Goal: Information Seeking & Learning: Learn about a topic

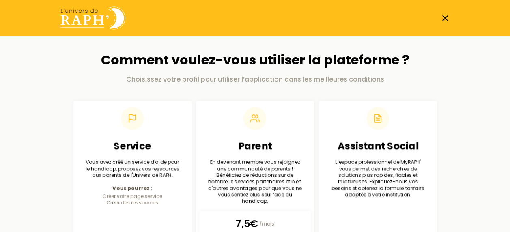
click at [443, 19] on icon at bounding box center [445, 18] width 10 height 10
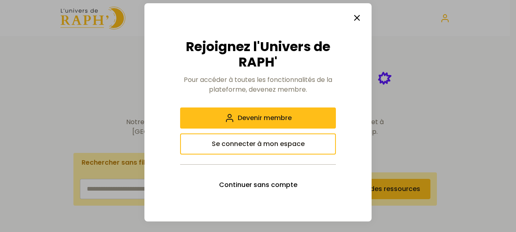
click at [359, 18] on icon "button" at bounding box center [357, 18] width 10 height 10
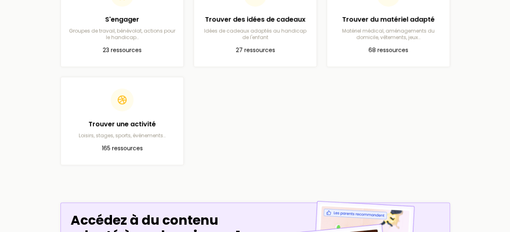
scroll to position [427, 0]
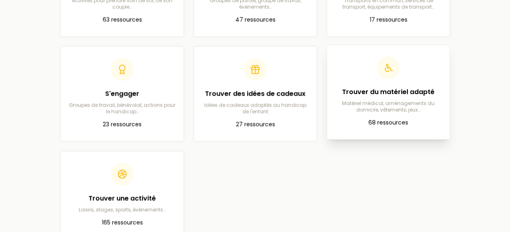
click at [379, 89] on h2 "Trouver du matériel adapté" at bounding box center [389, 92] width 110 height 10
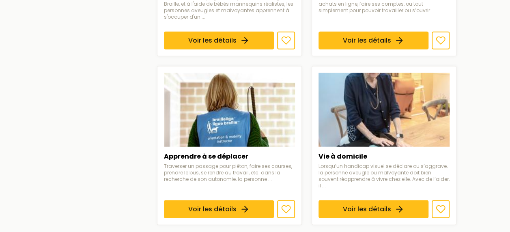
scroll to position [982, 0]
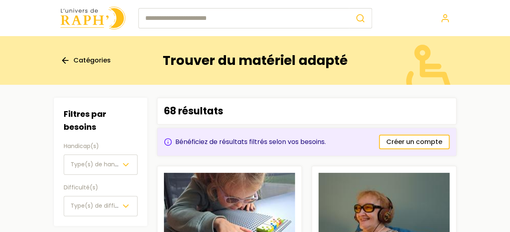
click at [88, 59] on span "Catégories" at bounding box center [91, 61] width 37 height 10
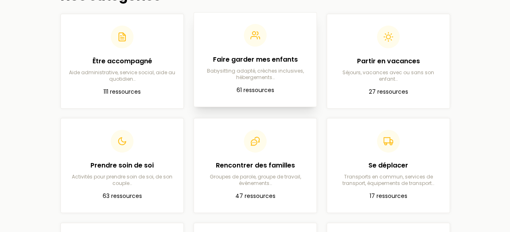
scroll to position [62, 0]
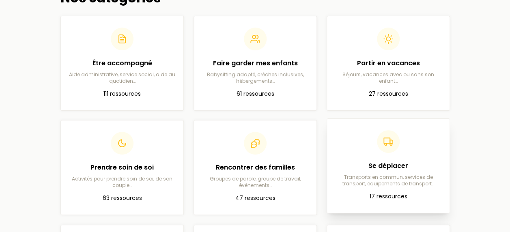
click at [376, 163] on h2 "Se déplacer" at bounding box center [389, 166] width 110 height 10
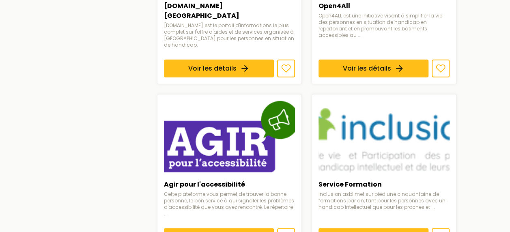
scroll to position [970, 0]
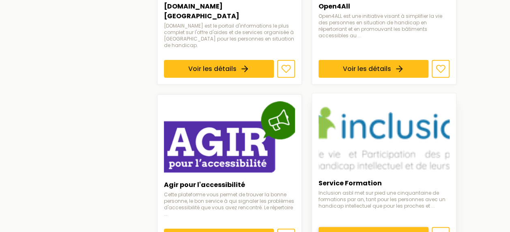
click at [334, 227] on link "Voir les détails" at bounding box center [374, 236] width 110 height 18
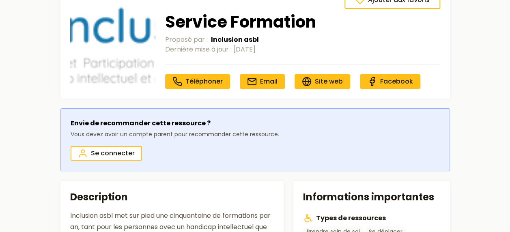
scroll to position [65, 0]
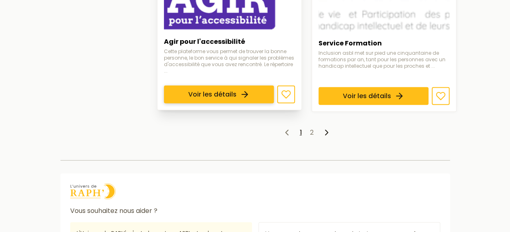
scroll to position [1111, 0]
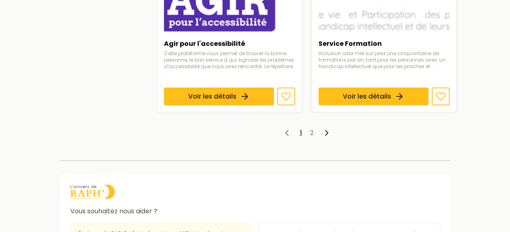
click at [309, 128] on ul "1 2" at bounding box center [307, 133] width 300 height 10
click at [312, 128] on link "2" at bounding box center [312, 132] width 4 height 9
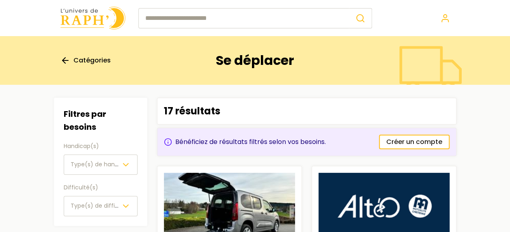
click at [94, 60] on span "Catégories" at bounding box center [91, 61] width 37 height 10
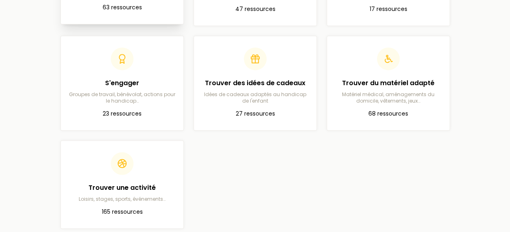
scroll to position [251, 0]
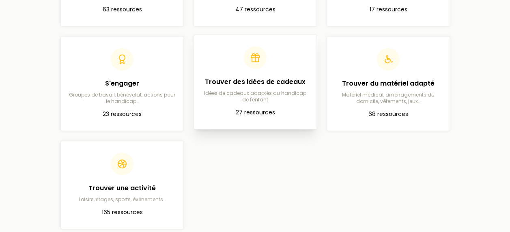
click at [254, 109] on p "27 ressources" at bounding box center [255, 113] width 110 height 10
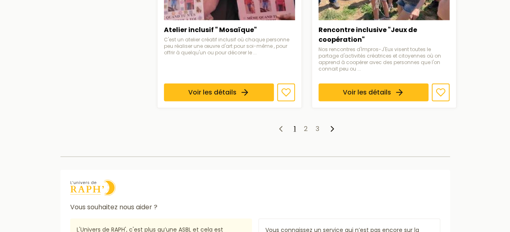
scroll to position [1090, 0]
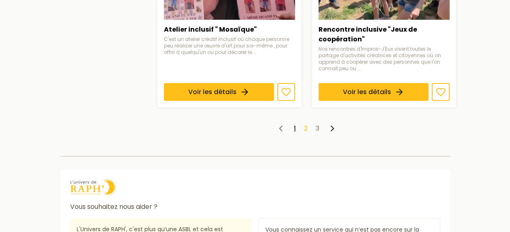
click at [305, 124] on link "2" at bounding box center [306, 128] width 4 height 9
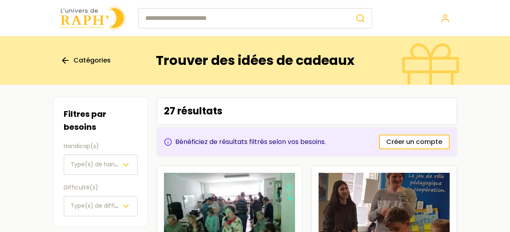
click at [72, 54] on div "Catégories" at bounding box center [106, 60] width 92 height 32
click at [80, 58] on span "Catégories" at bounding box center [91, 61] width 37 height 10
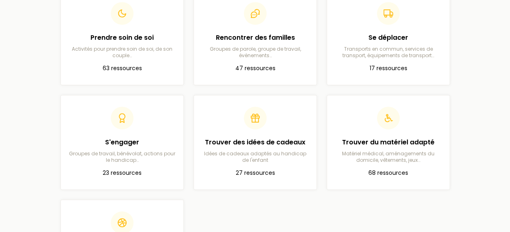
scroll to position [192, 0]
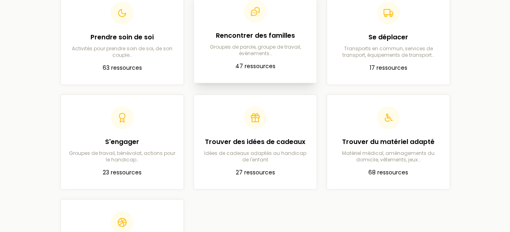
click at [278, 56] on p "Groupes de parole, groupe de travail, événements…" at bounding box center [255, 50] width 110 height 13
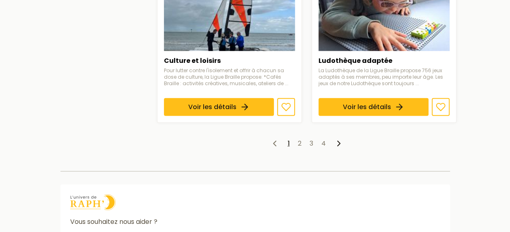
scroll to position [1036, 0]
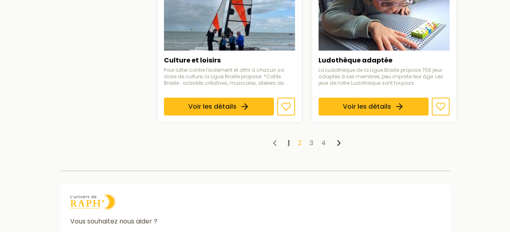
click at [300, 138] on link "2" at bounding box center [300, 142] width 4 height 9
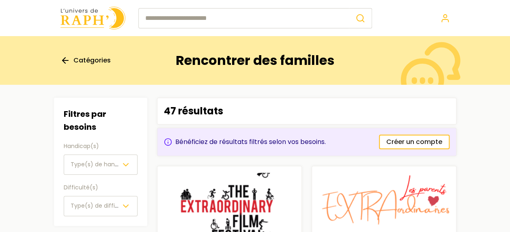
click at [82, 17] on img at bounding box center [92, 17] width 65 height 23
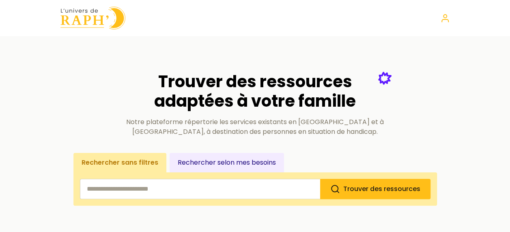
click at [91, 12] on img at bounding box center [92, 17] width 65 height 23
click at [99, 23] on img at bounding box center [92, 17] width 65 height 23
click at [91, 13] on img at bounding box center [92, 17] width 65 height 23
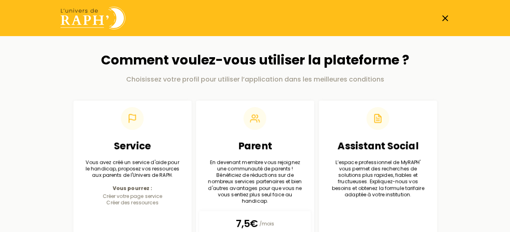
click at [92, 12] on img at bounding box center [92, 17] width 65 height 23
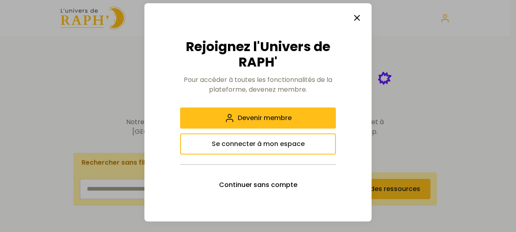
click at [360, 18] on icon "button" at bounding box center [357, 18] width 10 height 10
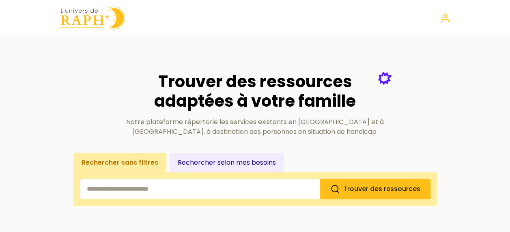
click at [239, 186] on input "search" at bounding box center [200, 189] width 240 height 20
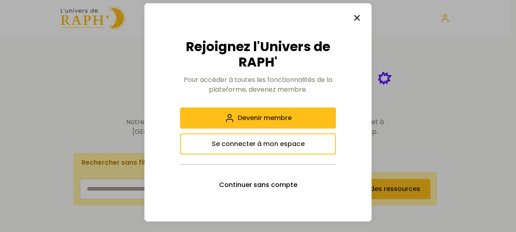
click at [353, 20] on icon "button" at bounding box center [357, 18] width 10 height 10
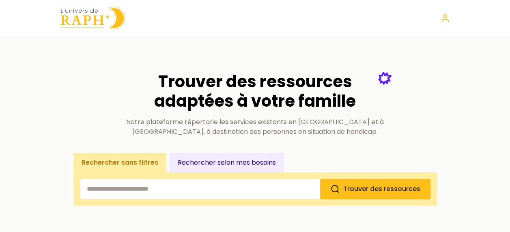
click at [174, 187] on input "search" at bounding box center [200, 189] width 240 height 20
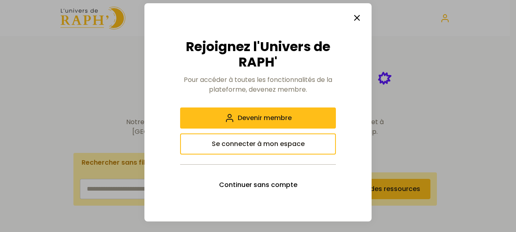
click at [353, 16] on icon "button" at bounding box center [357, 18] width 10 height 10
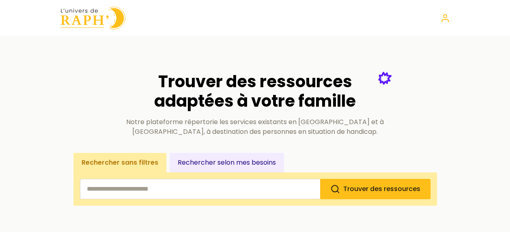
click at [138, 187] on input "search" at bounding box center [200, 189] width 240 height 20
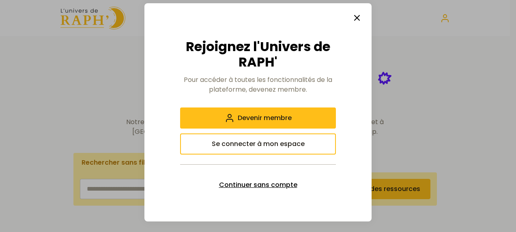
click at [277, 189] on span "Continuer sans compte" at bounding box center [258, 185] width 78 height 10
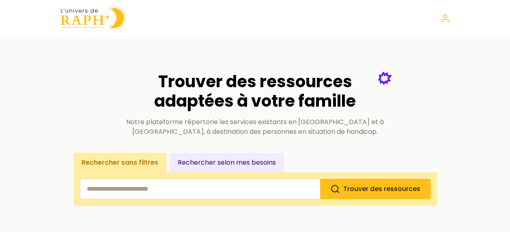
click at [203, 196] on input "search" at bounding box center [200, 189] width 240 height 20
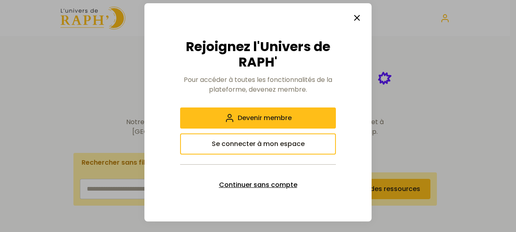
click at [248, 185] on span "Continuer sans compte" at bounding box center [258, 185] width 78 height 10
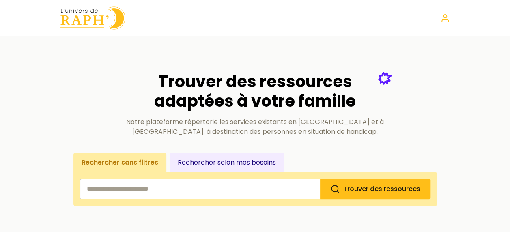
click at [191, 184] on input "search" at bounding box center [200, 189] width 240 height 20
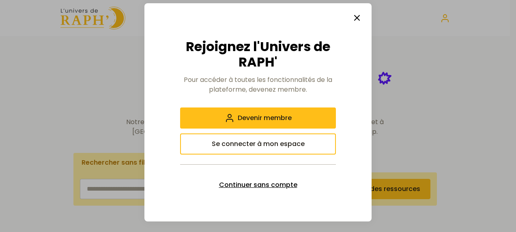
click at [236, 183] on span "Continuer sans compte" at bounding box center [258, 185] width 78 height 10
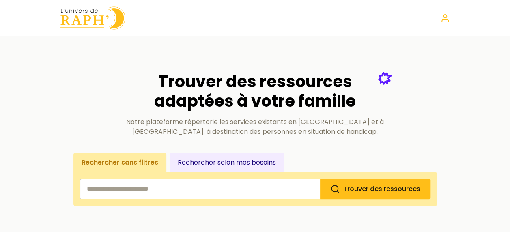
click at [189, 185] on input "search" at bounding box center [200, 189] width 240 height 20
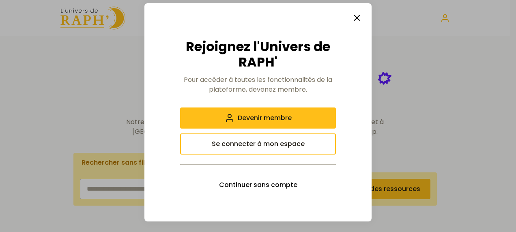
click at [360, 17] on icon "button" at bounding box center [357, 18] width 10 height 10
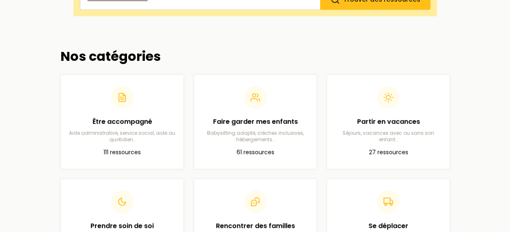
scroll to position [190, 0]
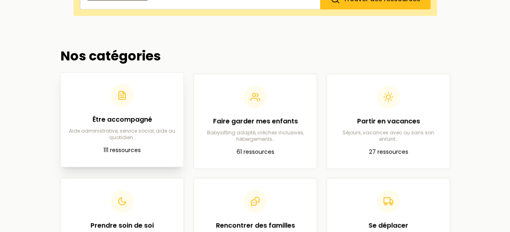
click at [111, 115] on h2 "Être accompagné" at bounding box center [122, 120] width 110 height 10
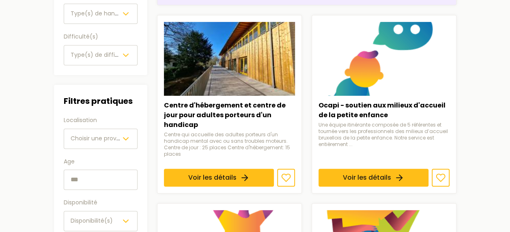
scroll to position [152, 0]
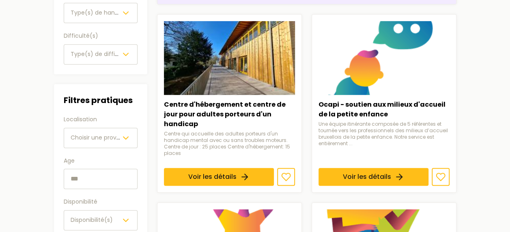
click at [106, 138] on span "Choisir une province" at bounding box center [100, 138] width 58 height 8
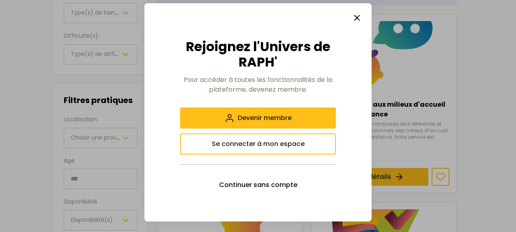
click at [358, 16] on line "button" at bounding box center [357, 17] width 5 height 5
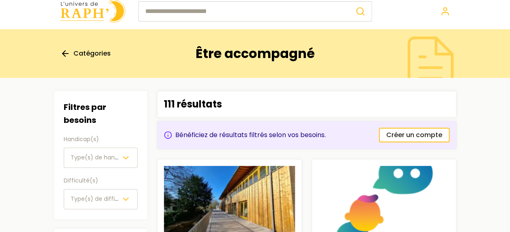
scroll to position [0, 0]
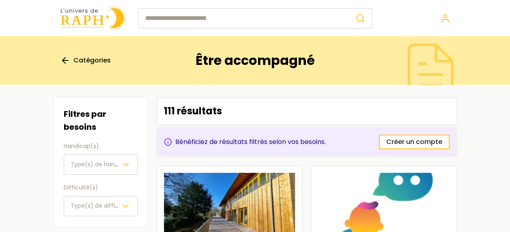
click at [94, 59] on span "Catégories" at bounding box center [91, 61] width 37 height 10
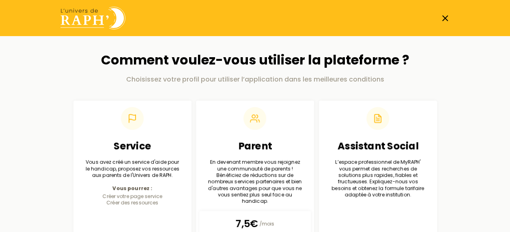
click at [446, 17] on icon at bounding box center [445, 18] width 10 height 10
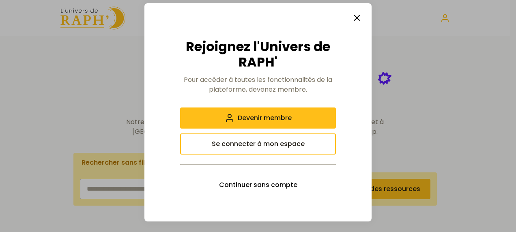
click at [355, 18] on icon "button" at bounding box center [357, 18] width 10 height 10
click at [356, 17] on icon "button" at bounding box center [357, 18] width 10 height 10
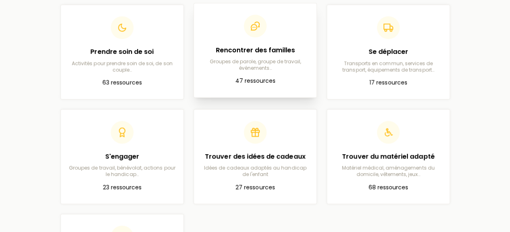
scroll to position [363, 0]
click at [262, 54] on h2 "Rencontrer des familles" at bounding box center [255, 51] width 110 height 10
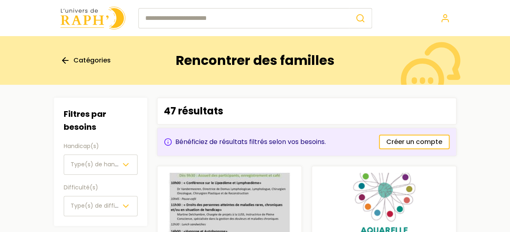
click at [93, 24] on img at bounding box center [92, 17] width 65 height 23
